Goal: Task Accomplishment & Management: Complete application form

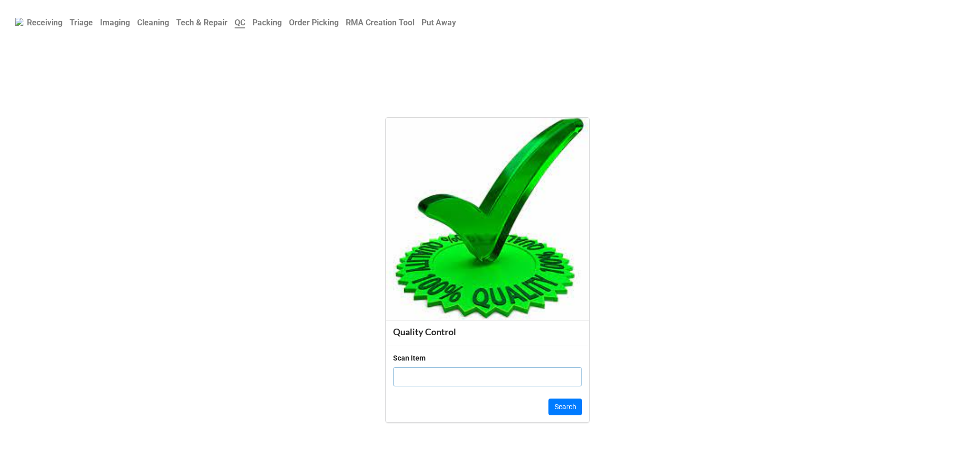
click at [437, 392] on div "Scan Item" at bounding box center [487, 374] width 189 height 42
click at [438, 371] on input "text" at bounding box center [487, 376] width 189 height 19
click button "Search" at bounding box center [564, 407] width 33 height 17
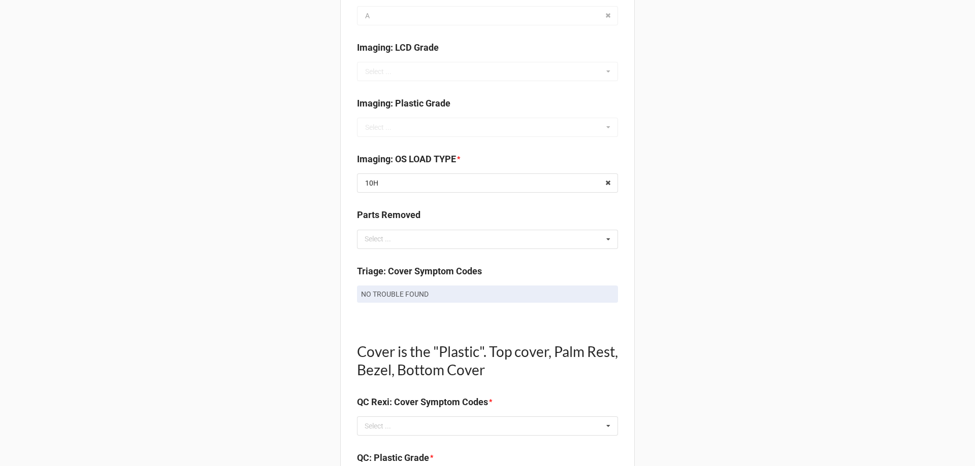
scroll to position [406, 0]
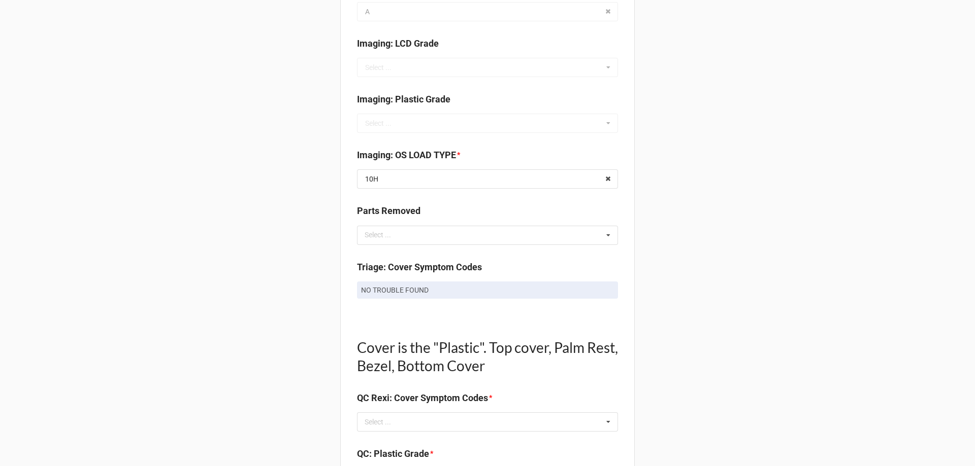
click at [413, 290] on p "NO TROUBLE FOUND" at bounding box center [487, 290] width 253 height 10
copy div "NO TROUBLE FOUND"
click at [397, 413] on div "Select ... No results found." at bounding box center [487, 422] width 261 height 19
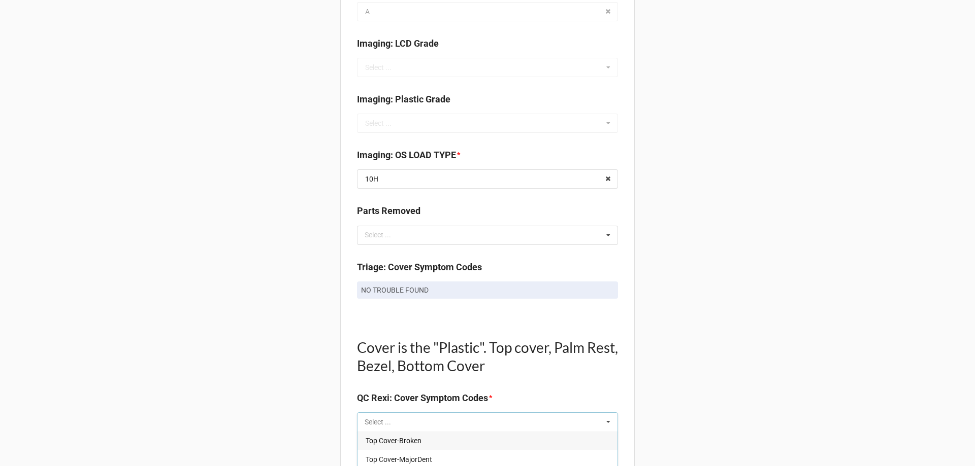
paste input "NO TROUBLE FOUND"
type input "NO TROUBLE FOUND"
click at [386, 441] on span "NO TROUBLE FOUND" at bounding box center [399, 441] width 68 height 8
click at [282, 386] on div "Back Receiving Triage Imaging Cleaning Tech & Repair QC Packing Order Picking R…" at bounding box center [487, 474] width 975 height 1760
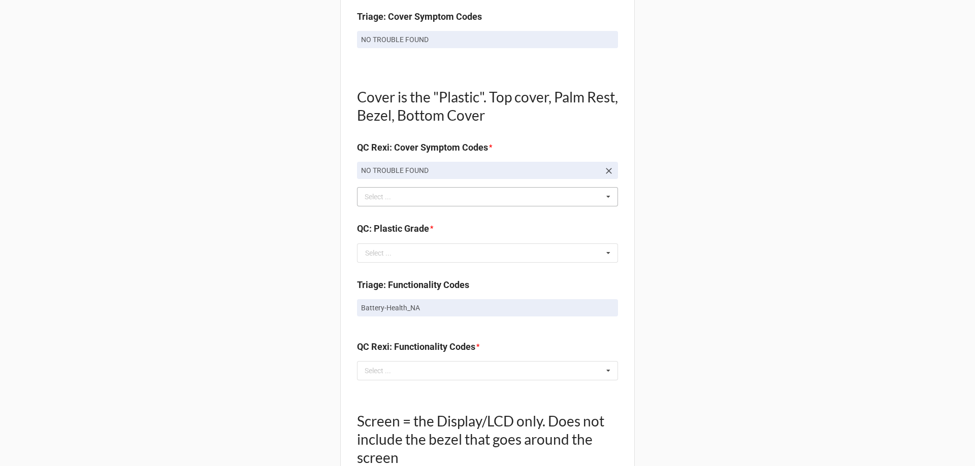
scroll to position [660, 0]
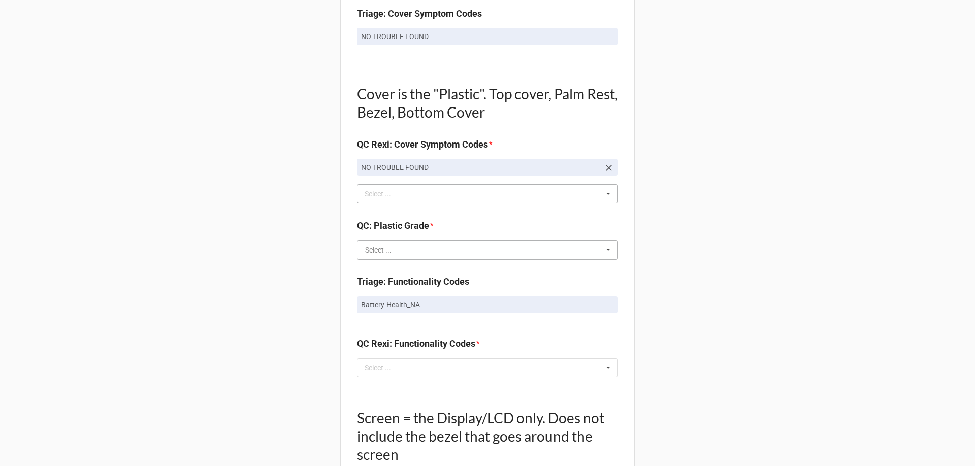
click at [392, 249] on input "text" at bounding box center [488, 250] width 260 height 18
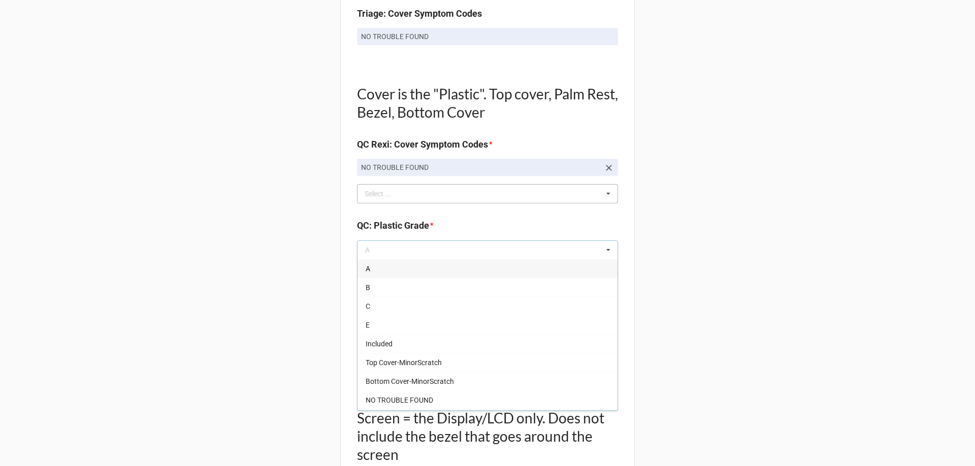
click at [376, 270] on div "A" at bounding box center [487, 268] width 260 height 19
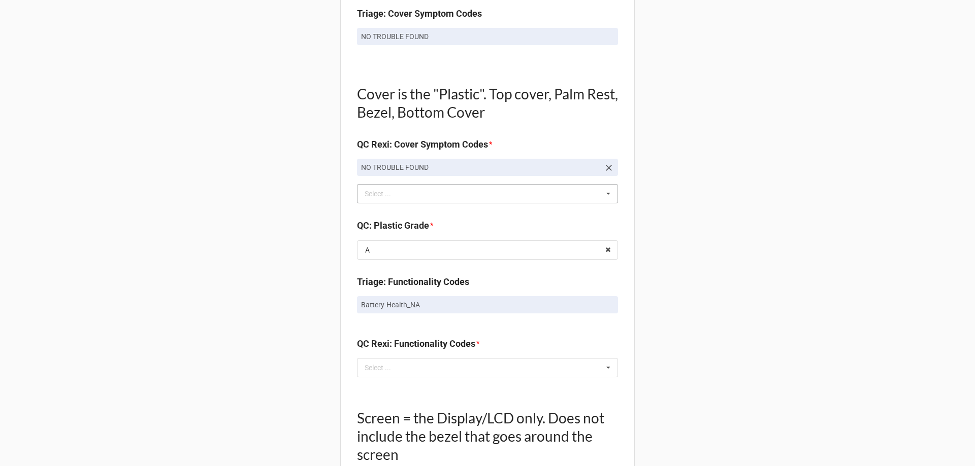
click at [275, 282] on div "Back Receiving Triage Imaging Cleaning Tech & Repair QC Packing Order Picking R…" at bounding box center [487, 220] width 975 height 1760
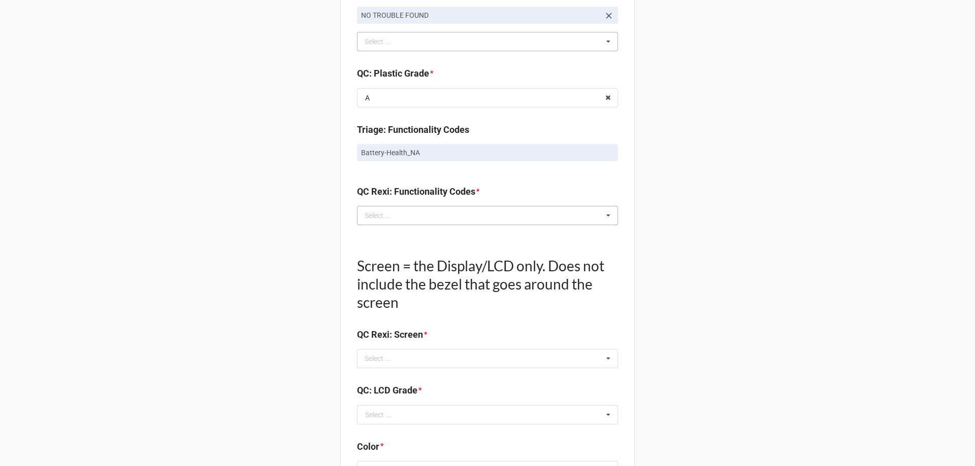
click at [430, 213] on div "Select ... No results found." at bounding box center [487, 215] width 261 height 19
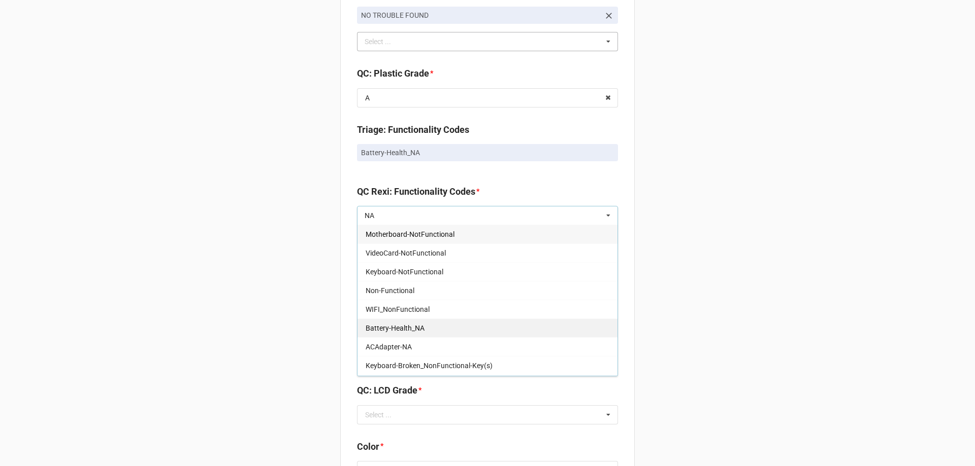
type input "NA"
click at [366, 336] on div "Battery-Health_NA" at bounding box center [487, 328] width 260 height 19
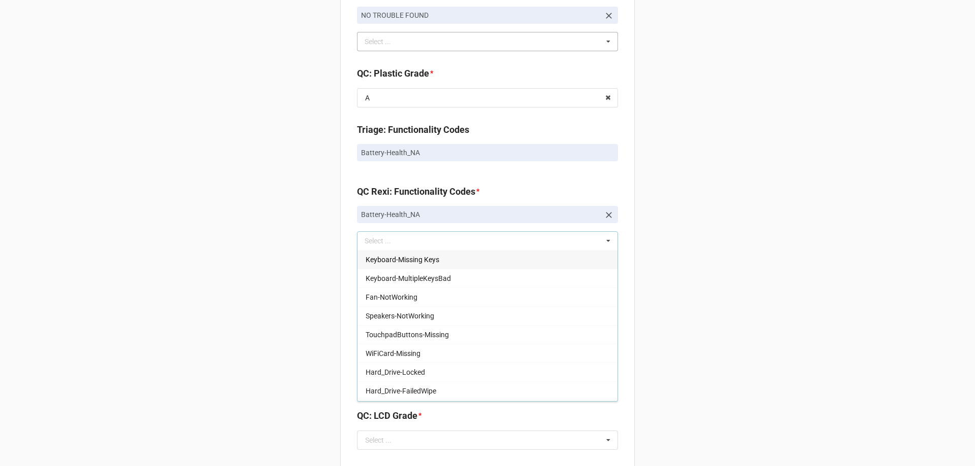
click at [301, 299] on div "Back Receiving Triage Imaging Cleaning Tech & Repair QC Packing Order Picking R…" at bounding box center [487, 80] width 975 height 1785
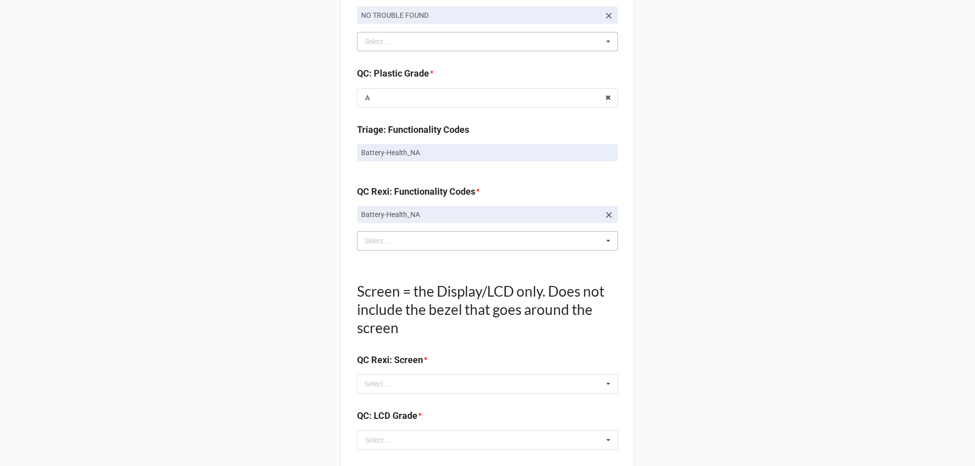
scroll to position [863, 0]
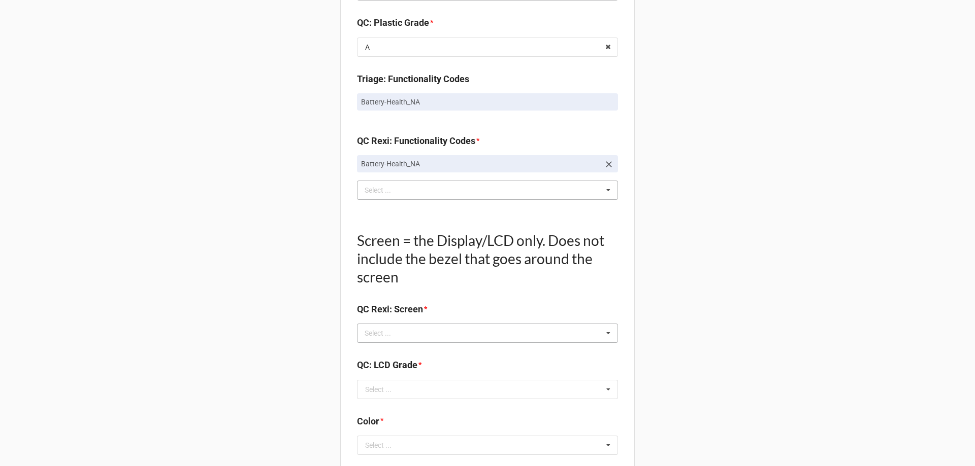
click at [371, 328] on div "Select ..." at bounding box center [384, 334] width 44 height 12
type input "NO"
click at [383, 354] on span "NO TROUBLE FOUND" at bounding box center [399, 352] width 68 height 8
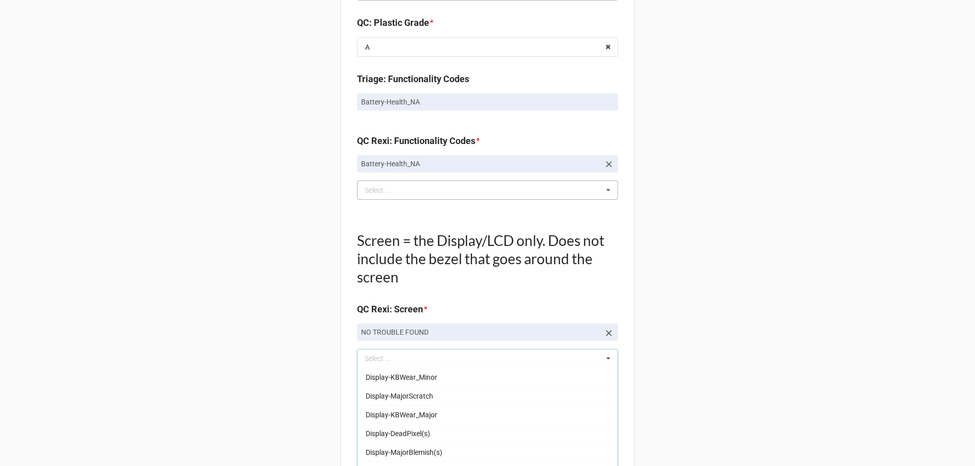
click at [296, 362] on div "Back Receiving Triage Imaging Cleaning Tech & Repair QC Packing Order Picking R…" at bounding box center [487, 42] width 975 height 1810
click at [392, 405] on div "QC: LCD Grade *" at bounding box center [487, 394] width 261 height 21
click at [394, 411] on input "text" at bounding box center [488, 415] width 260 height 18
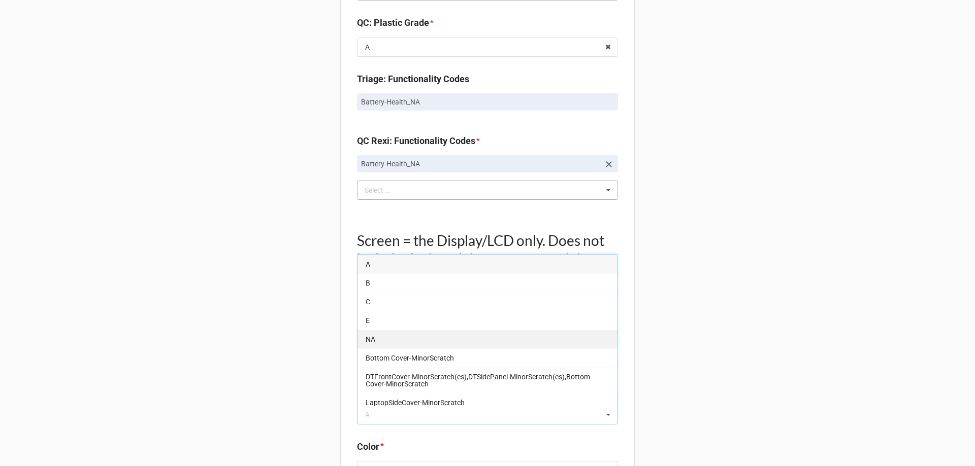
click at [389, 338] on div "NA" at bounding box center [487, 339] width 260 height 19
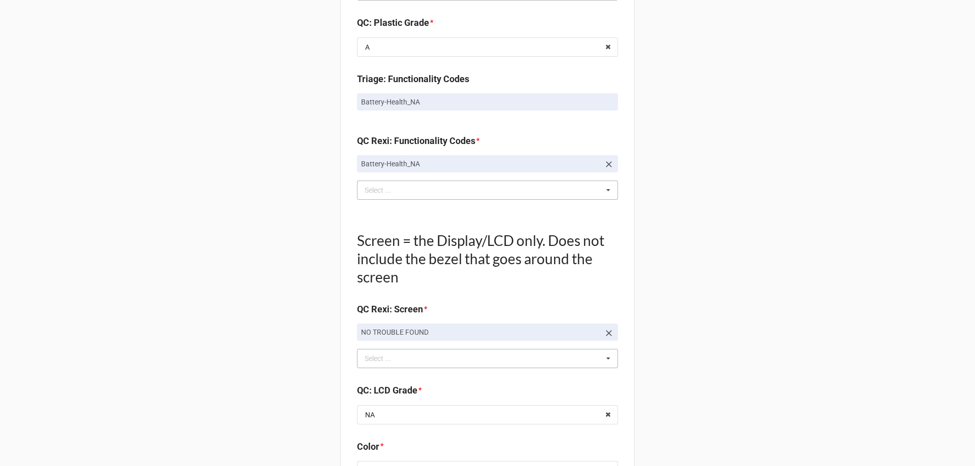
click at [242, 359] on div "Back Receiving Triage Imaging Cleaning Tech & Repair QC Packing Order Picking R…" at bounding box center [487, 42] width 975 height 1810
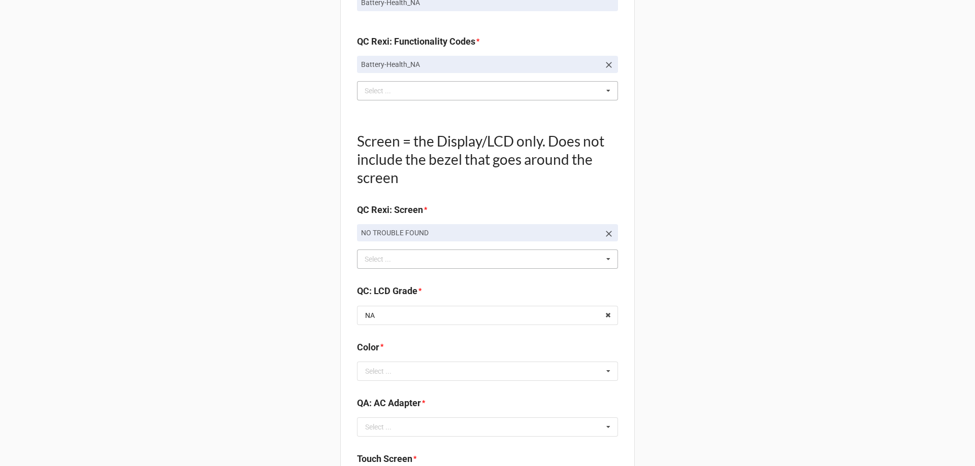
scroll to position [964, 0]
click at [478, 372] on input "text" at bounding box center [488, 369] width 260 height 18
click at [366, 366] on div "Select ..." at bounding box center [378, 369] width 26 height 7
drag, startPoint x: 199, startPoint y: 295, endPoint x: 206, endPoint y: 300, distance: 8.7
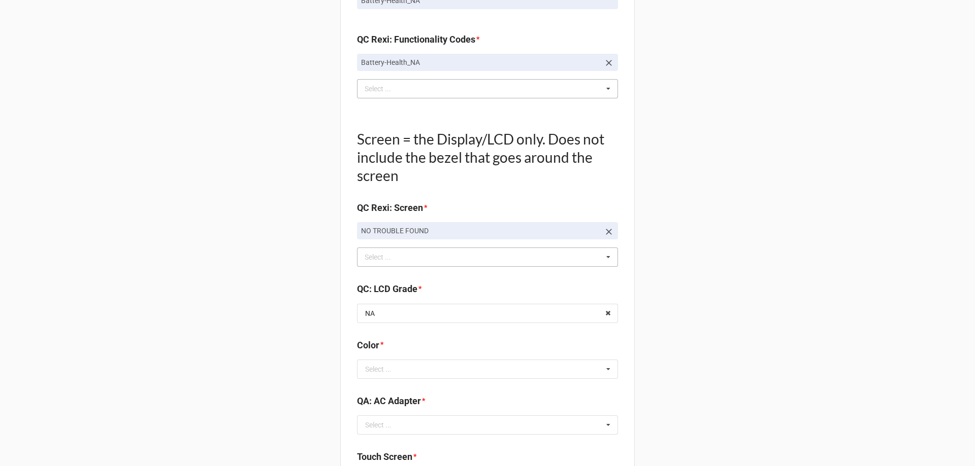
click at [384, 369] on div "Select ..." at bounding box center [378, 369] width 26 height 7
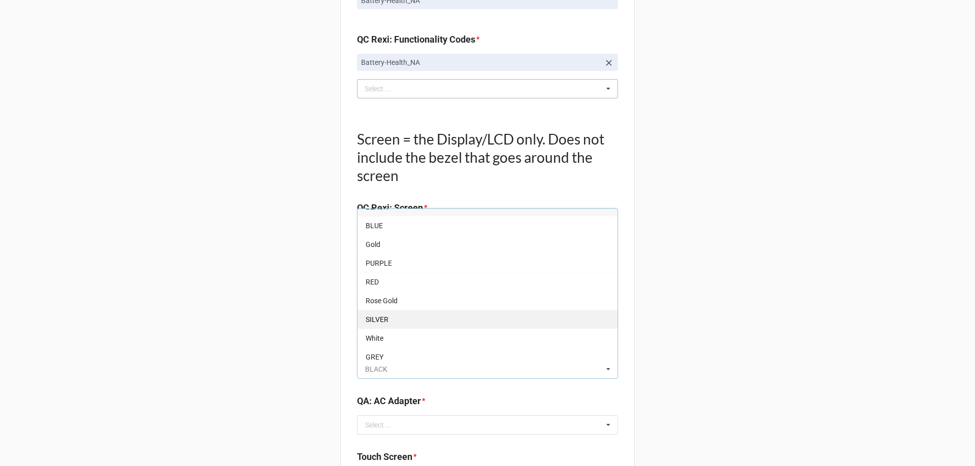
scroll to position [18, 0]
click at [374, 352] on span "GREY" at bounding box center [374, 351] width 18 height 8
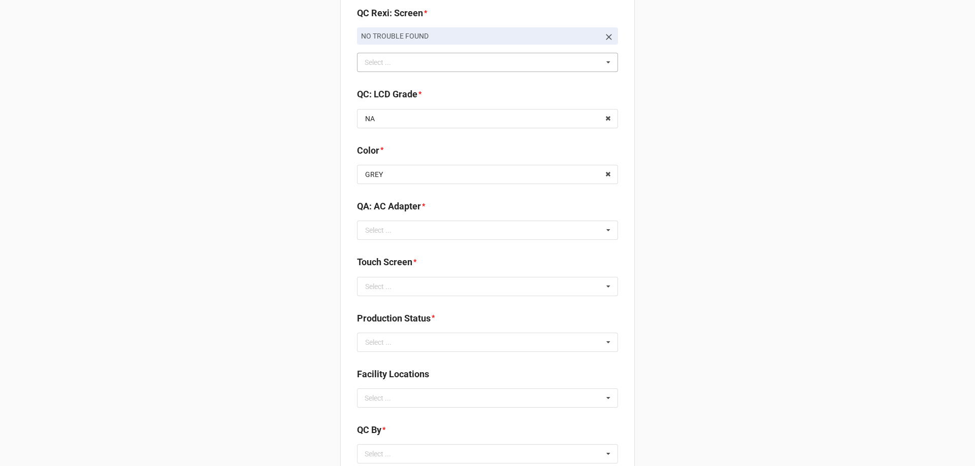
scroll to position [1167, 0]
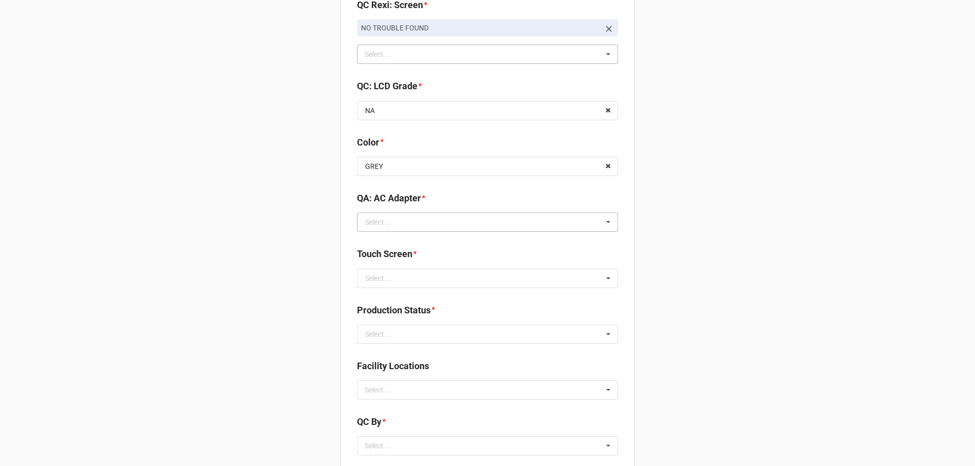
click at [397, 213] on div "Select ... Included Added AC None NO TROUBLE FOUND Display-KBWear_Major Display…" at bounding box center [487, 222] width 261 height 19
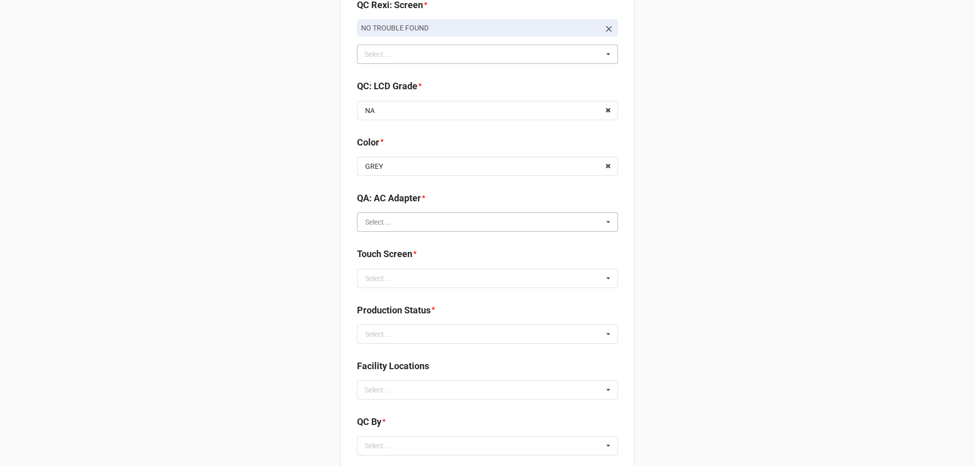
click at [408, 225] on input "text" at bounding box center [488, 222] width 260 height 18
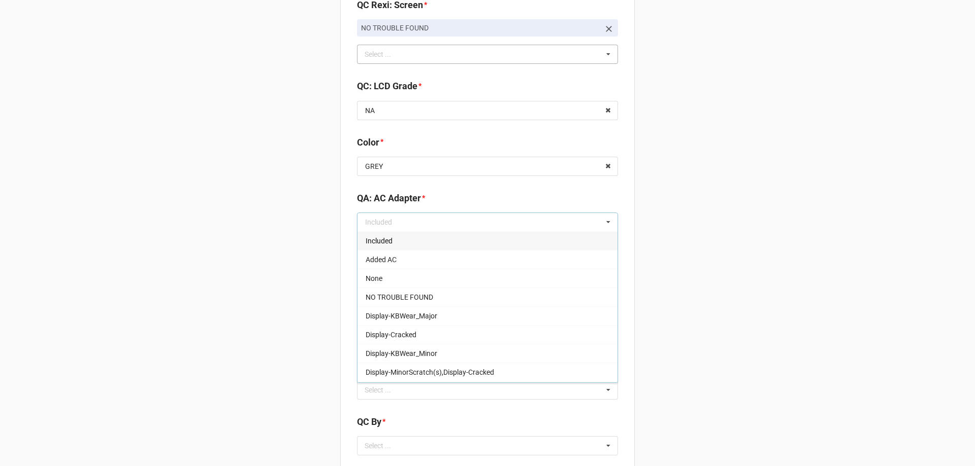
click at [400, 243] on div "Included" at bounding box center [487, 240] width 260 height 19
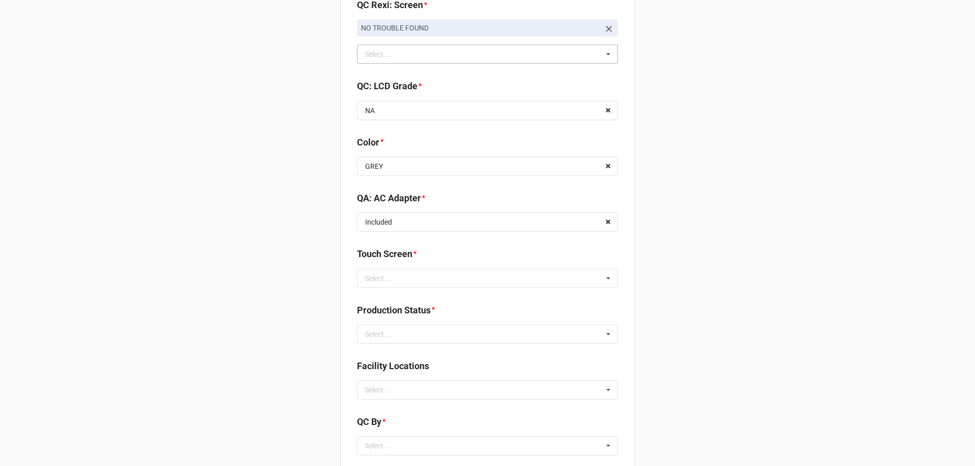
click at [365, 282] on div "Select ..." at bounding box center [378, 278] width 26 height 7
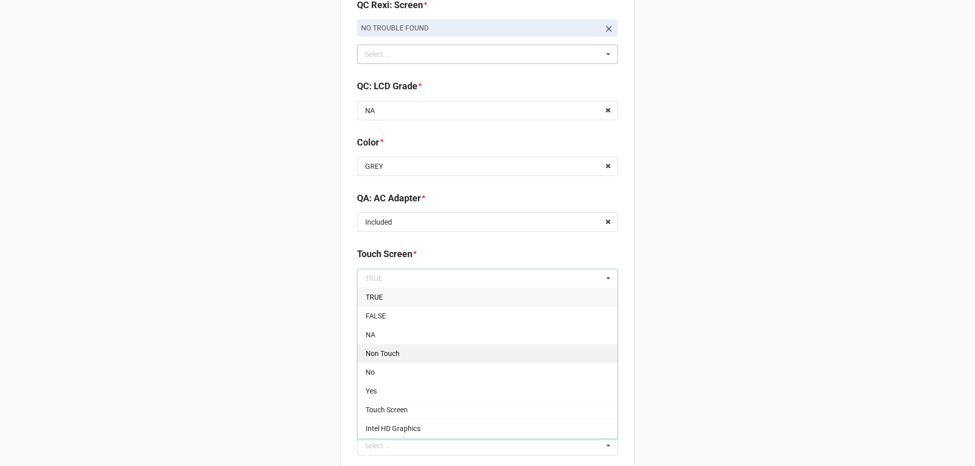
click at [375, 347] on div "Non Touch" at bounding box center [487, 353] width 260 height 19
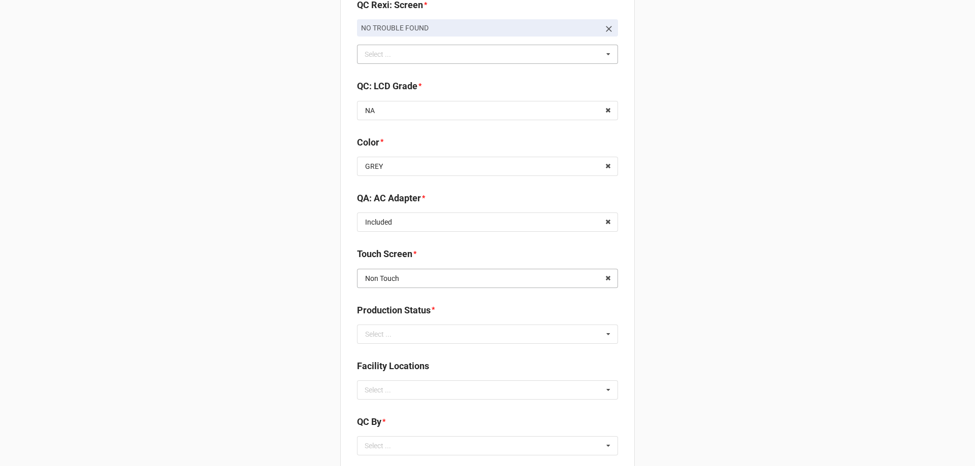
click at [366, 286] on input "text" at bounding box center [488, 279] width 260 height 18
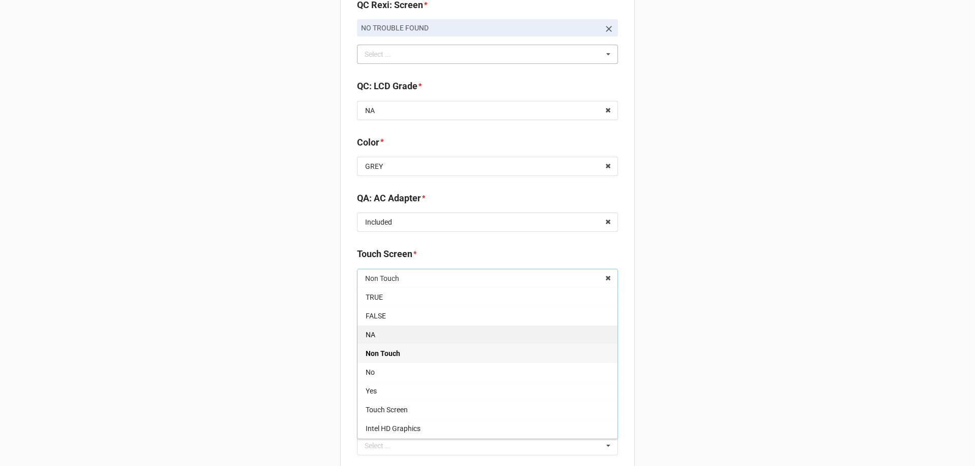
click at [370, 329] on div "NA" at bounding box center [487, 334] width 260 height 19
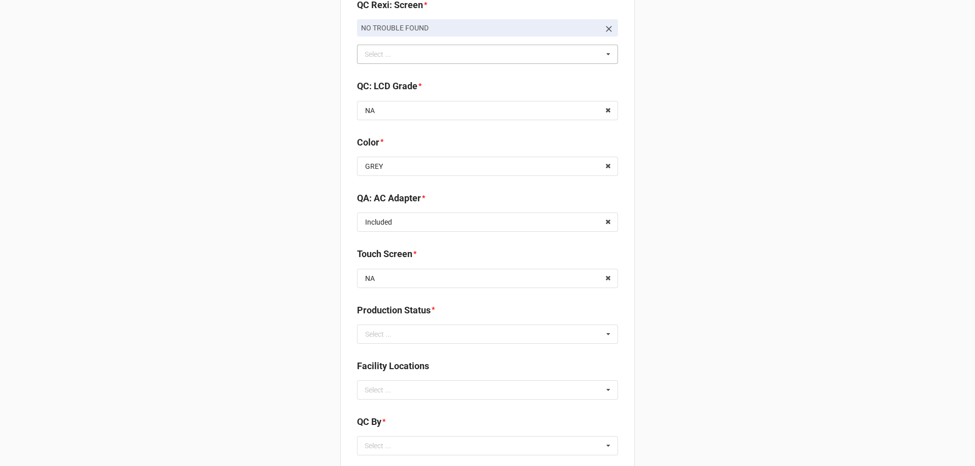
click at [376, 333] on div "Select ..." at bounding box center [378, 334] width 26 height 7
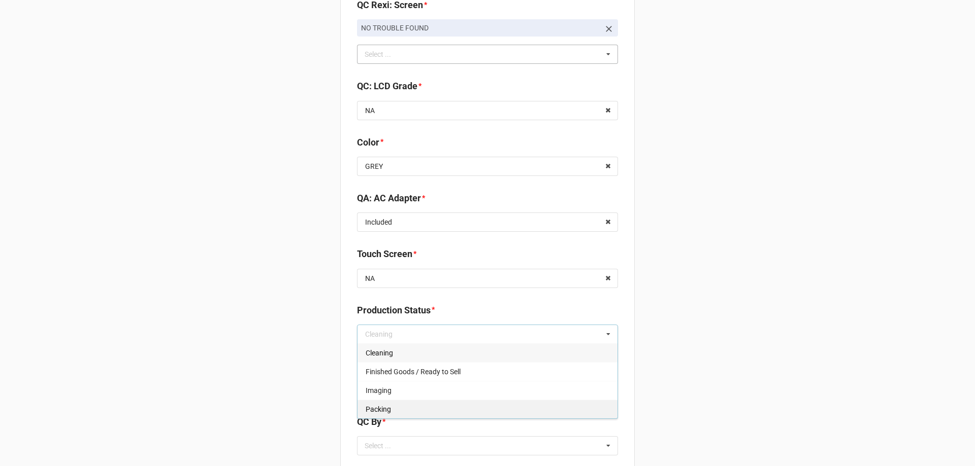
click at [394, 409] on div "Packing" at bounding box center [487, 409] width 260 height 19
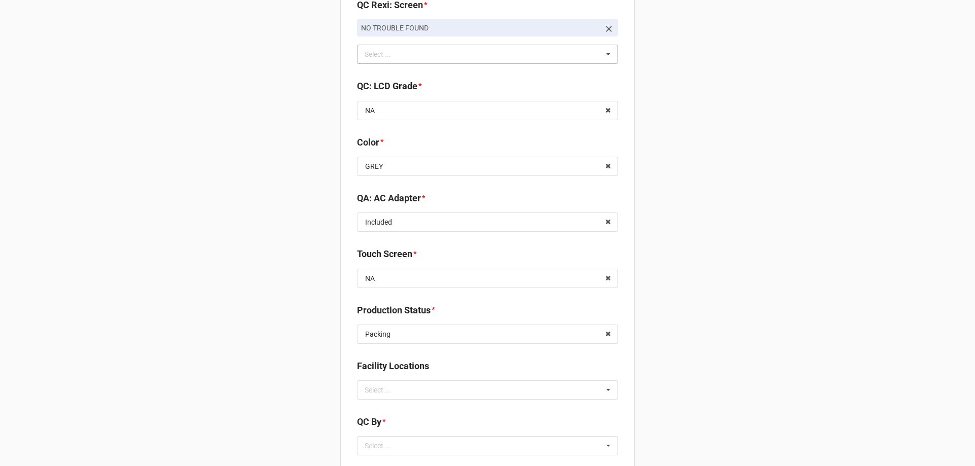
drag, startPoint x: 299, startPoint y: 364, endPoint x: 350, endPoint y: 382, distance: 53.8
click at [369, 389] on div "Select ..." at bounding box center [384, 390] width 44 height 12
type input "RE"
click at [394, 410] on span "RECV.DLL.PROCESSING" at bounding box center [403, 409] width 77 height 8
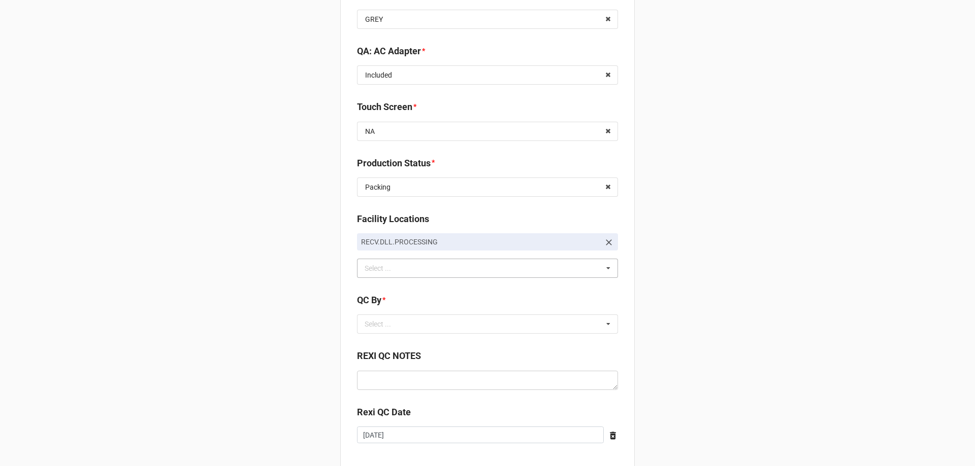
scroll to position [1320, 0]
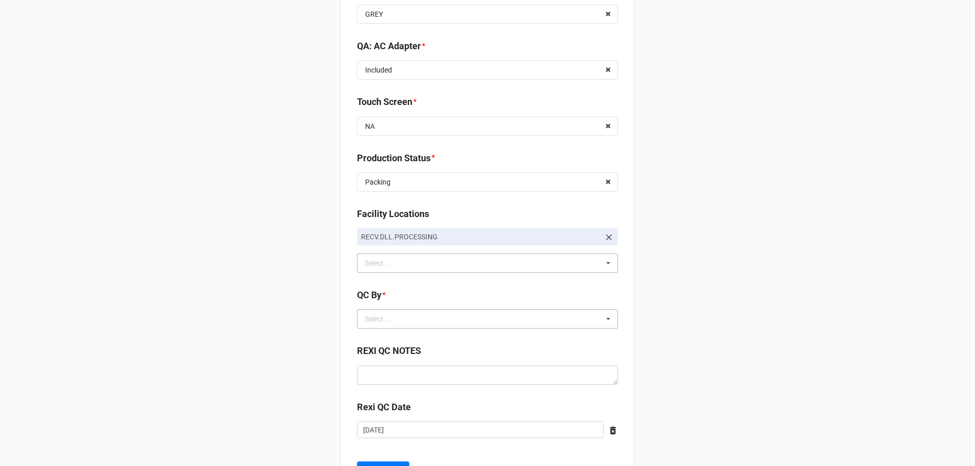
click at [388, 329] on div "Select ... No results found." at bounding box center [487, 319] width 261 height 19
click at [392, 341] on div "CarlosH" at bounding box center [487, 337] width 260 height 19
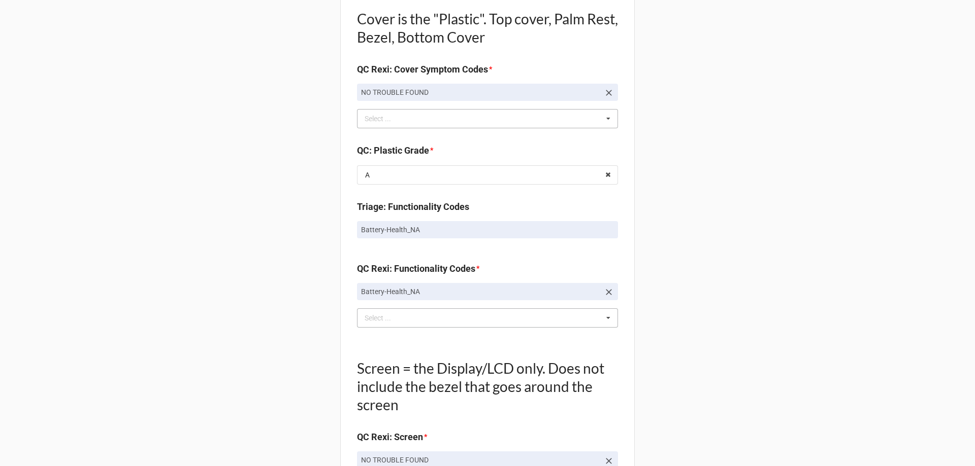
scroll to position [583, 0]
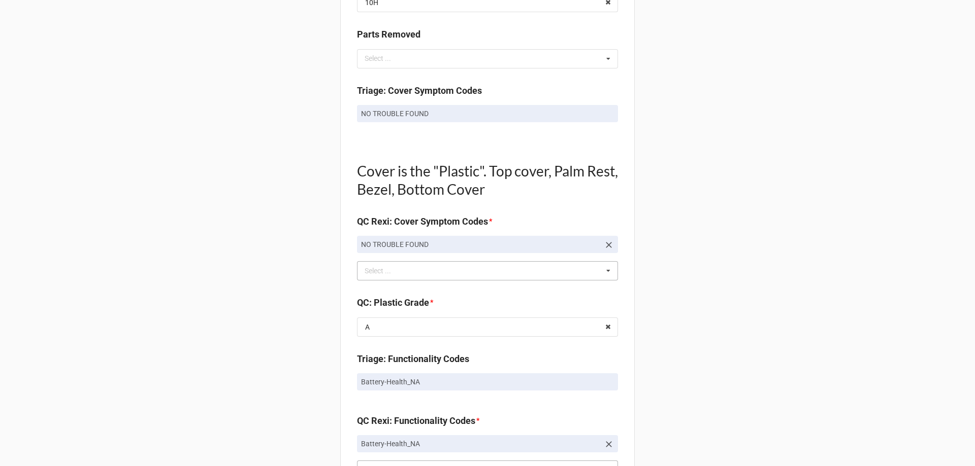
click at [607, 247] on icon at bounding box center [608, 245] width 10 height 10
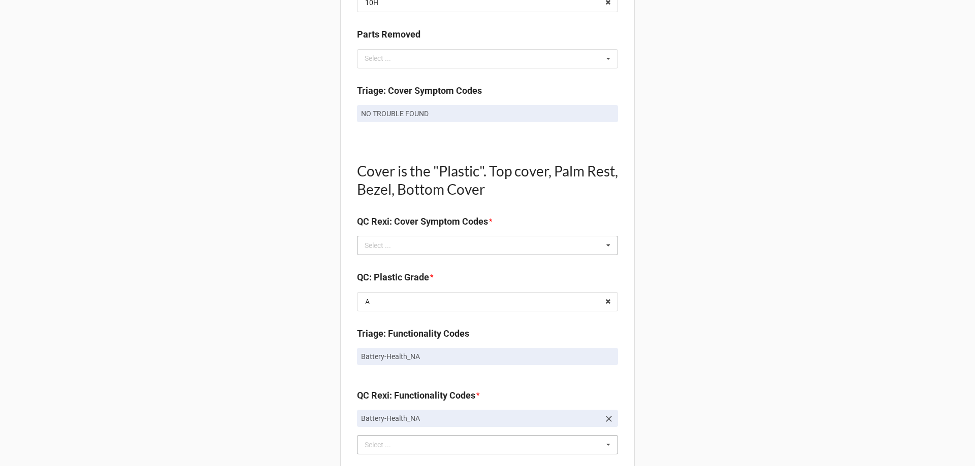
click at [587, 247] on div "NO TROUBLE FOUND Select ... Top Cover-Broken Top Cover-MajorDent Top Cover-Mino…" at bounding box center [487, 245] width 261 height 19
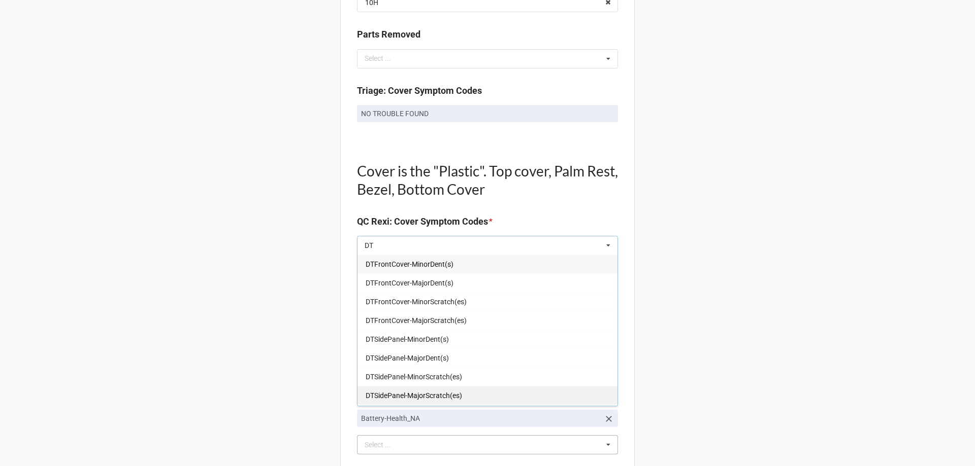
type input "DT"
click at [472, 391] on div "DTSidePanel-MajorScratch(es)" at bounding box center [487, 395] width 260 height 19
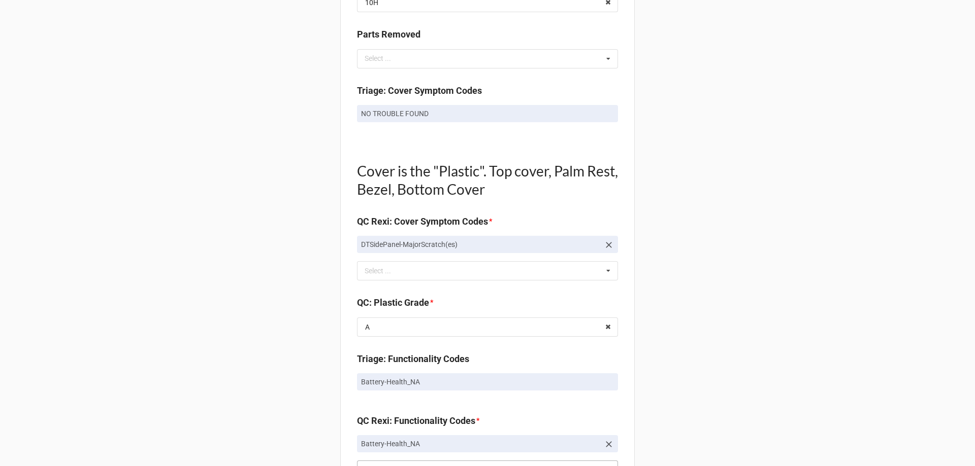
click at [304, 395] on div "Back Receiving Triage Imaging Cleaning Tech & Repair QC Packing Order Picking R…" at bounding box center [487, 347] width 975 height 1861
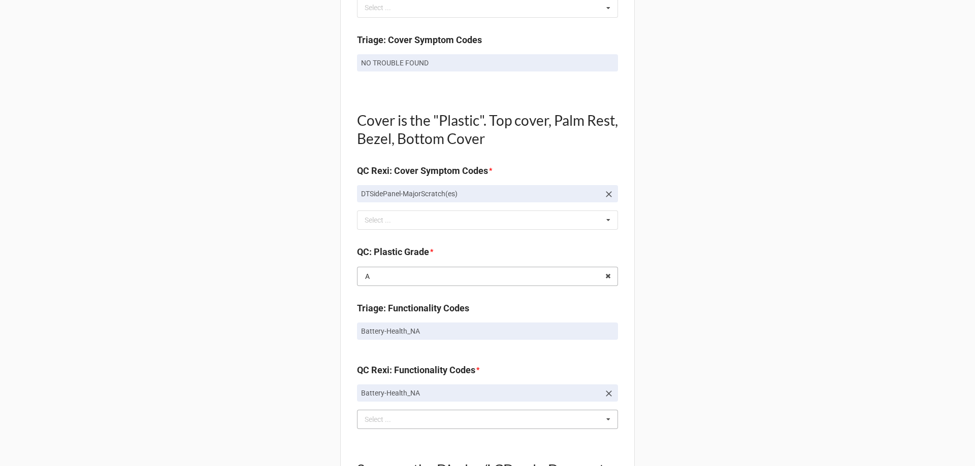
click at [423, 276] on input "text" at bounding box center [488, 276] width 260 height 18
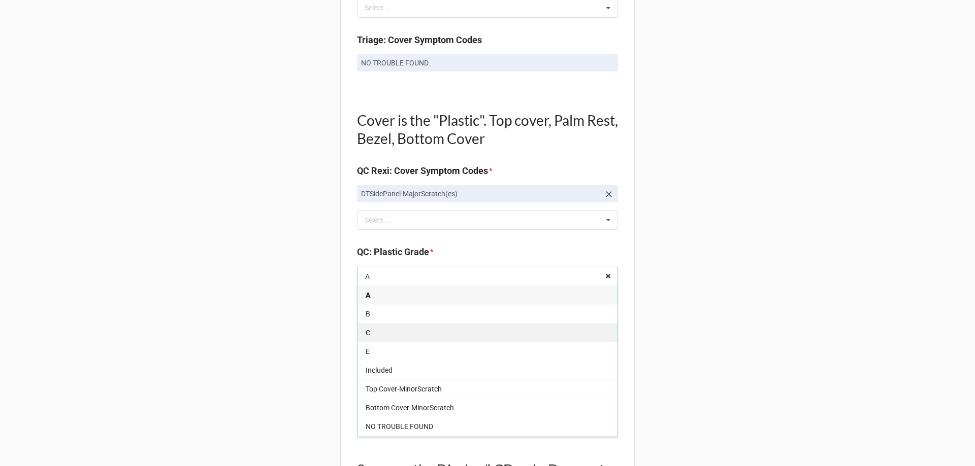
click at [376, 327] on div "C" at bounding box center [487, 332] width 260 height 19
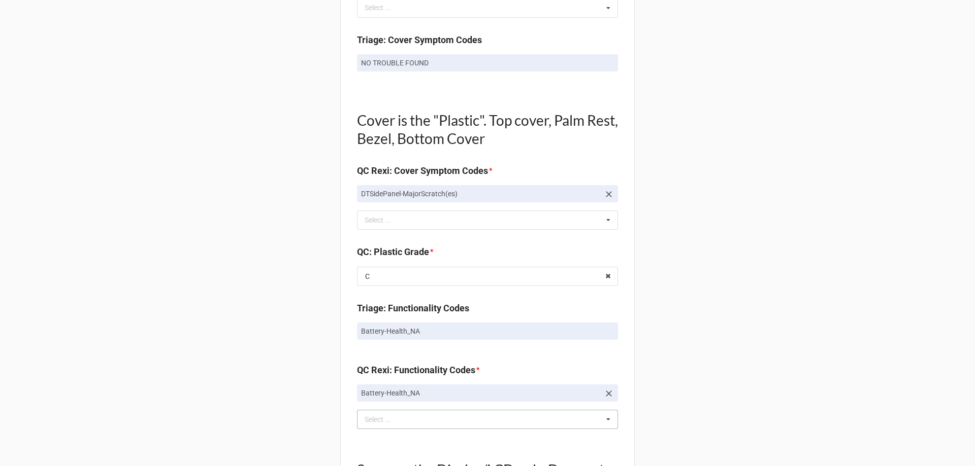
click at [286, 329] on div "Back Receiving Triage Imaging Cleaning Tech & Repair QC Packing Order Picking R…" at bounding box center [487, 297] width 975 height 1861
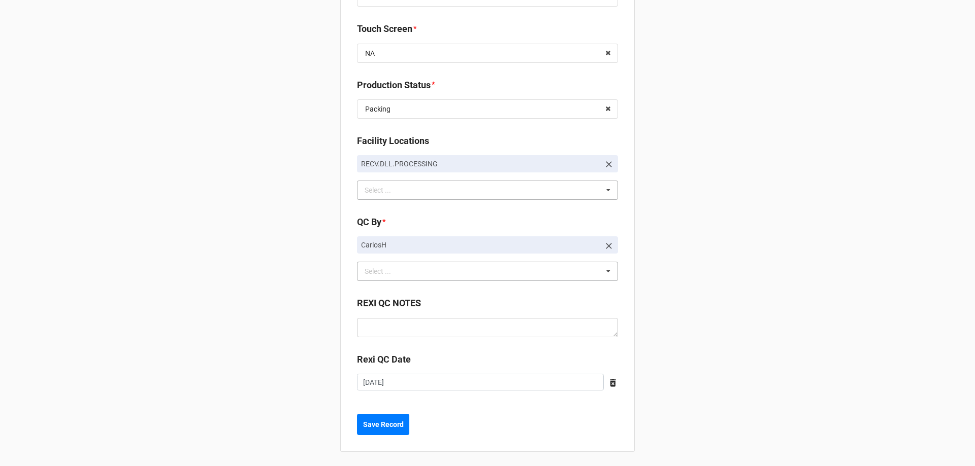
scroll to position [1395, 0]
click at [363, 422] on b "Save Record" at bounding box center [383, 423] width 41 height 11
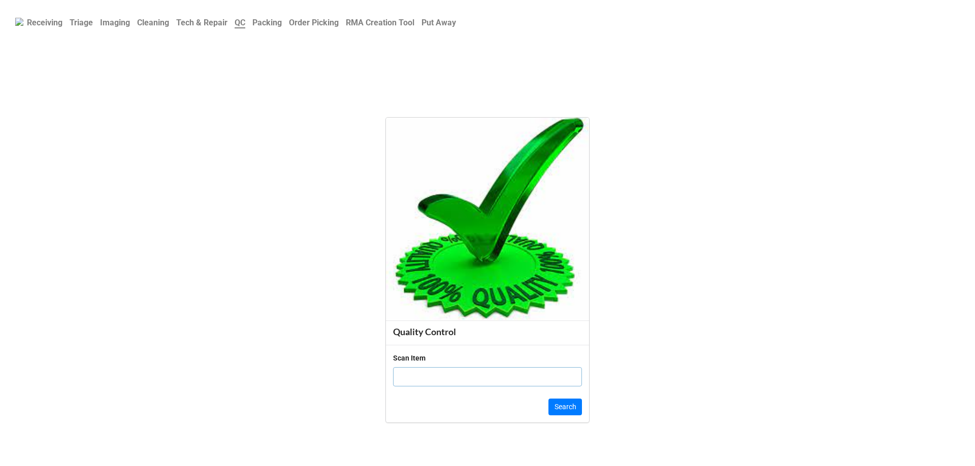
click at [400, 374] on input "text" at bounding box center [487, 376] width 189 height 19
